Goal: Task Accomplishment & Management: Use online tool/utility

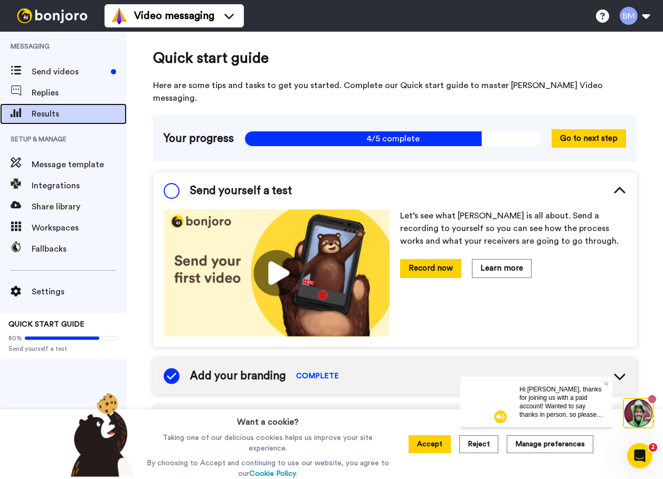
click at [55, 109] on span "Results" at bounding box center [79, 114] width 95 height 13
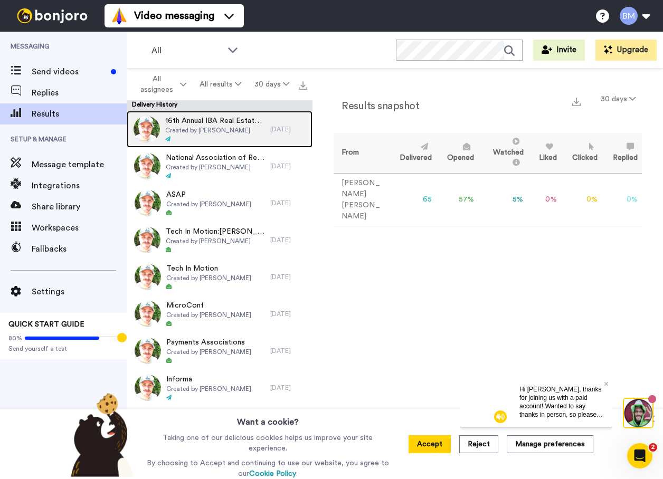
click at [206, 125] on span "16th Annual IBA Real Estate Investments Conference" at bounding box center [215, 121] width 100 height 11
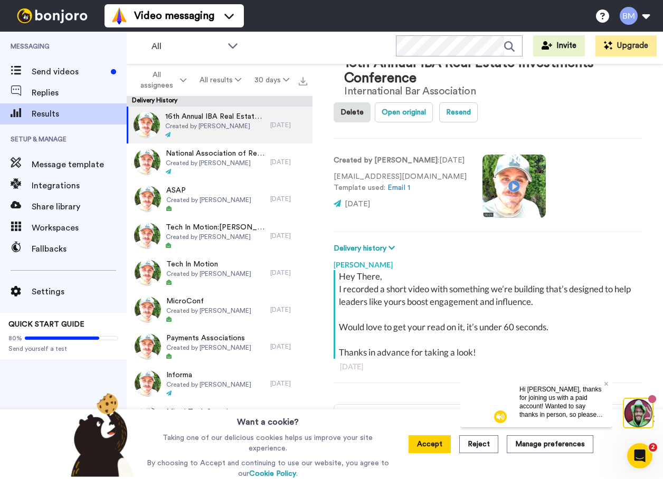
scroll to position [60, 0]
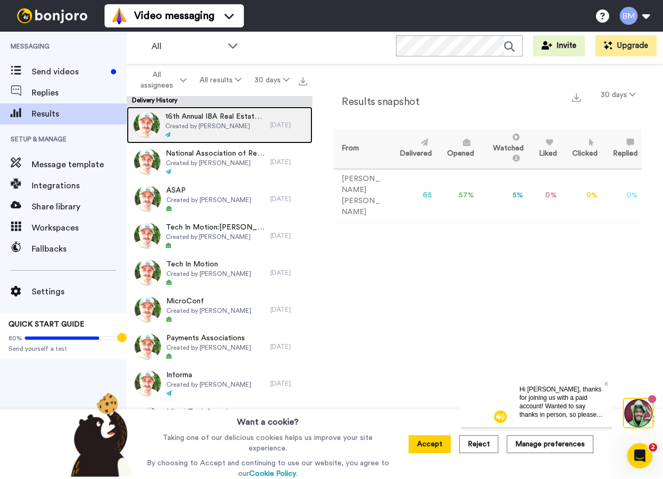
click at [242, 134] on div at bounding box center [215, 134] width 100 height 7
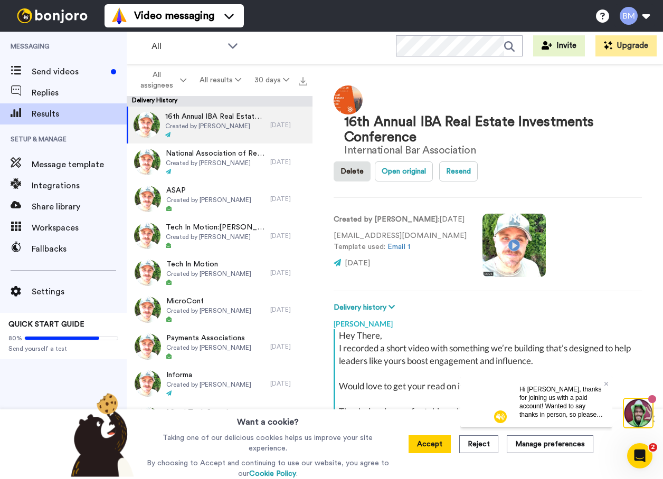
type textarea "x"
click at [422, 447] on button "Accept" at bounding box center [429, 444] width 42 height 18
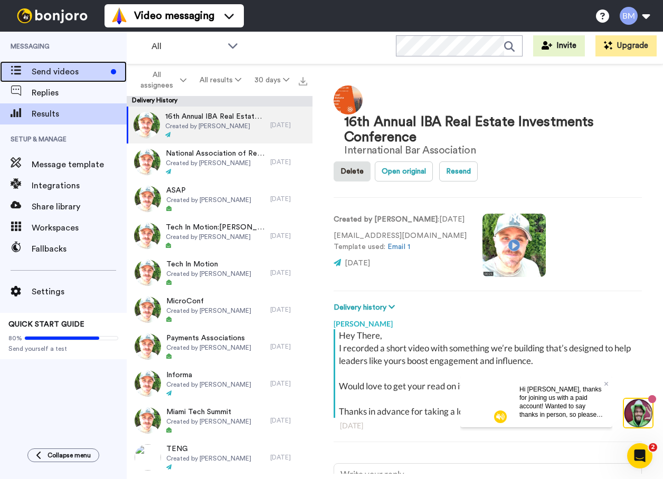
click at [74, 69] on span "Send videos" at bounding box center [69, 71] width 75 height 13
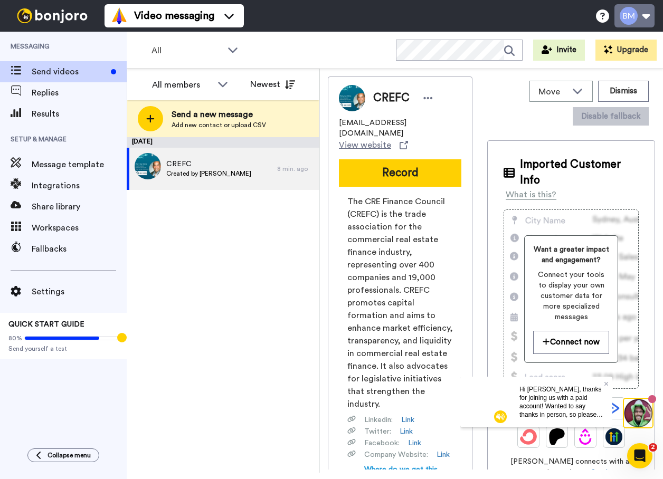
click at [636, 11] on button at bounding box center [634, 15] width 40 height 23
click at [184, 319] on div "August 14 CREFC Created by Brett McDermott 8 min. ago" at bounding box center [223, 305] width 193 height 336
click at [641, 13] on button at bounding box center [634, 15] width 40 height 23
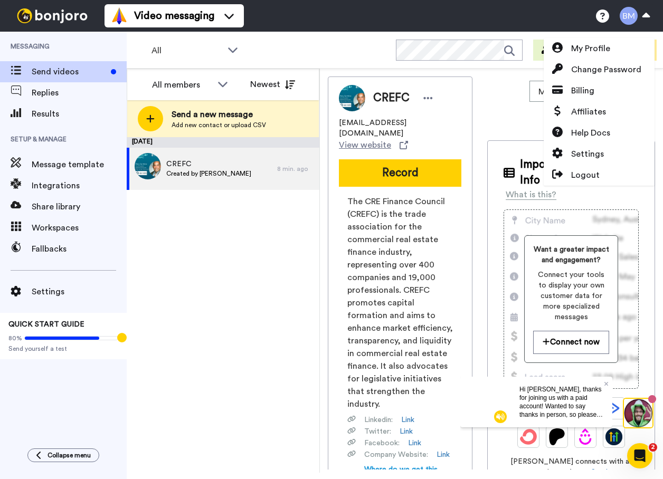
click at [187, 359] on div "August 14 CREFC Created by Brett McDermott 8 min. ago" at bounding box center [223, 305] width 193 height 336
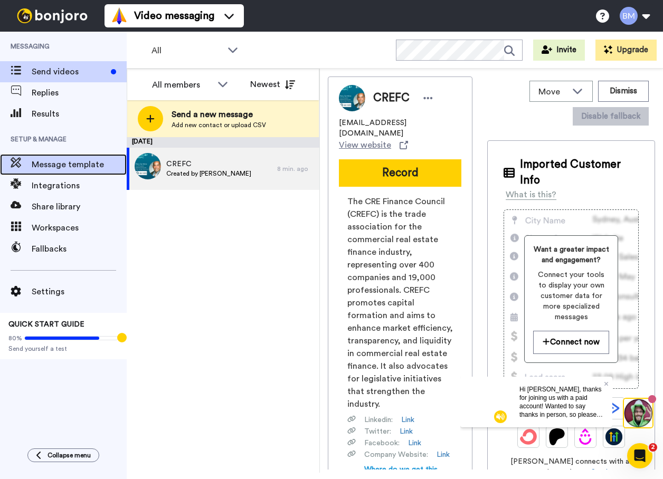
click at [60, 169] on span "Message template" at bounding box center [79, 164] width 95 height 13
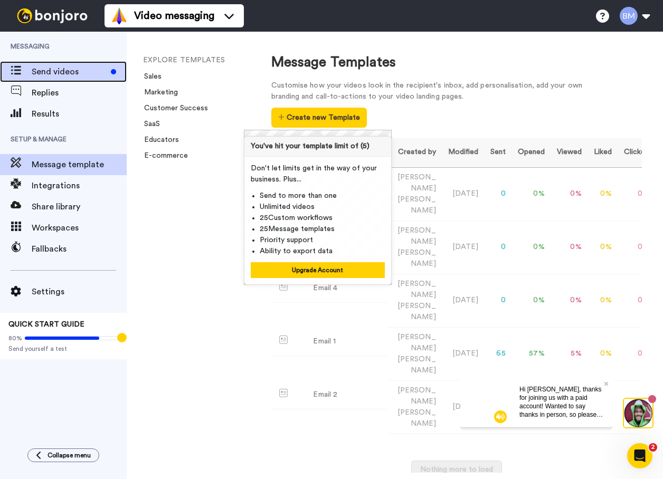
click at [73, 79] on div "Send videos" at bounding box center [63, 71] width 127 height 21
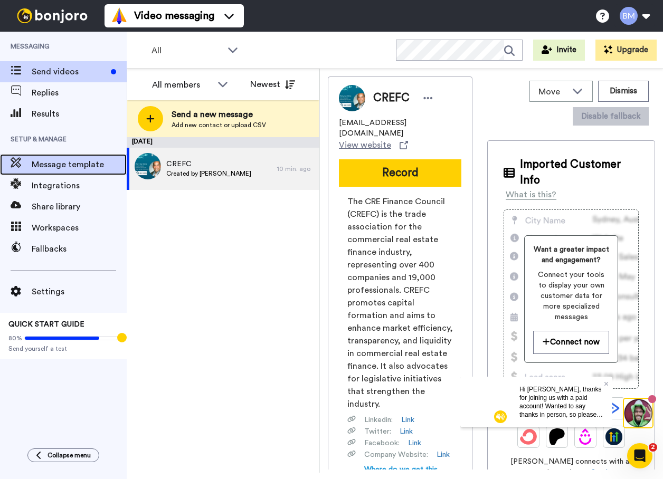
click at [92, 167] on span "Message template" at bounding box center [79, 164] width 95 height 13
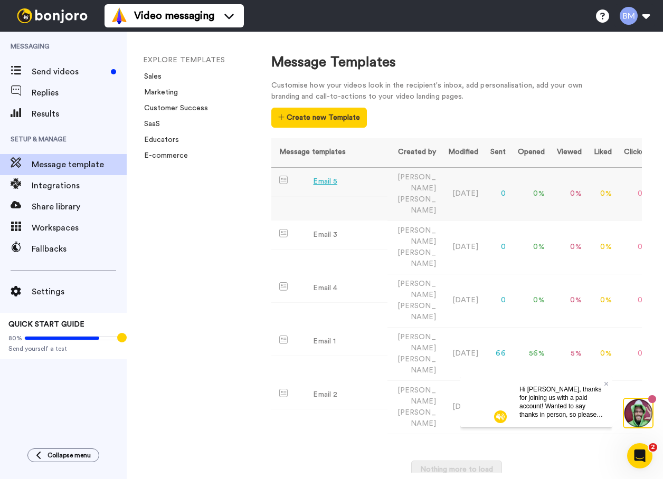
click at [319, 185] on div "Email 5" at bounding box center [325, 181] width 24 height 11
